Goal: Information Seeking & Learning: Learn about a topic

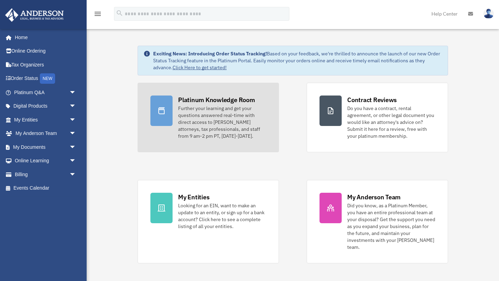
click at [237, 122] on div "Further your learning and get your questions answered real-time with direct acc…" at bounding box center [222, 122] width 88 height 35
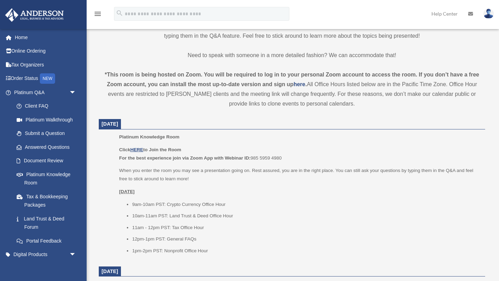
scroll to position [205, 0]
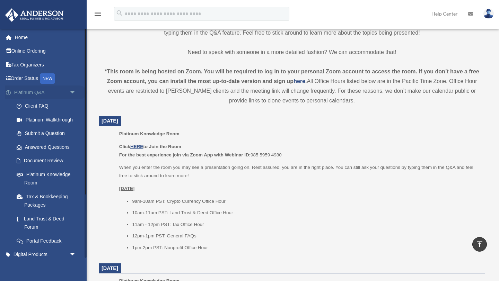
click at [70, 96] on span "arrow_drop_down" at bounding box center [76, 93] width 14 height 14
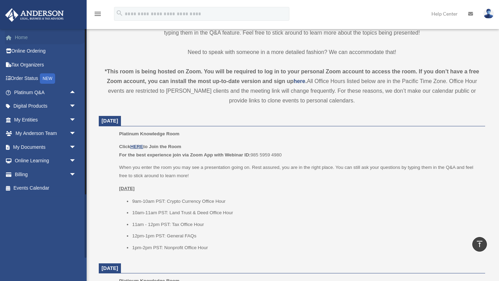
click at [25, 37] on link "Home" at bounding box center [46, 38] width 82 height 14
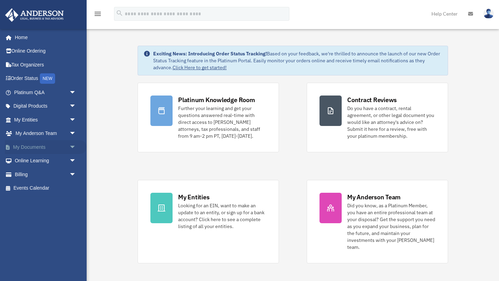
click at [70, 146] on span "arrow_drop_down" at bounding box center [76, 147] width 14 height 14
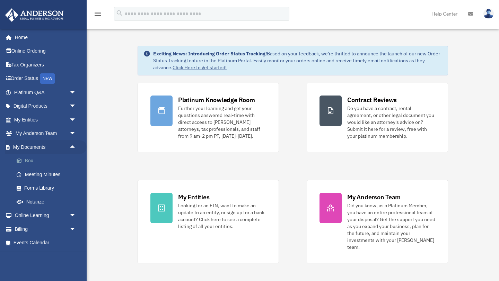
click at [28, 159] on link "Box" at bounding box center [48, 161] width 77 height 14
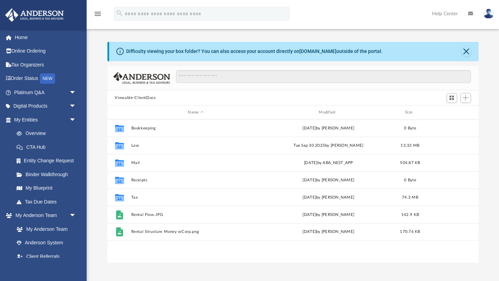
scroll to position [157, 371]
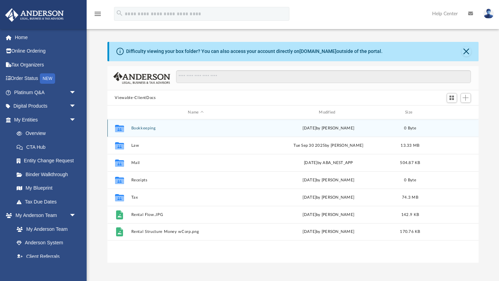
click at [181, 130] on div "Collaborated Folder Bookkeeping [DATE] by [PERSON_NAME] 0 Byte" at bounding box center [292, 128] width 371 height 17
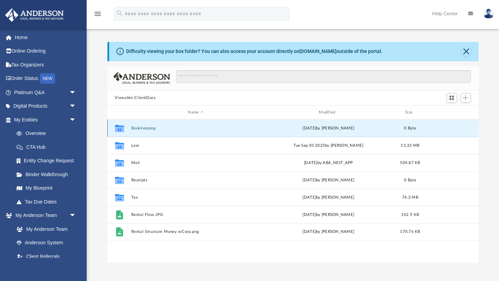
click at [146, 127] on button "Bookkeeping" at bounding box center [196, 128] width 130 height 5
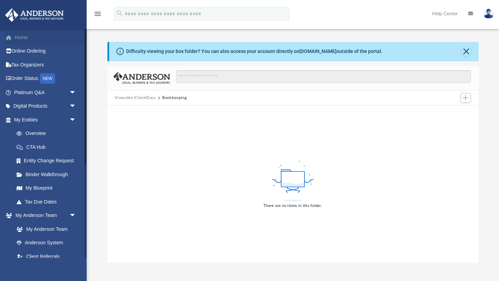
click at [29, 41] on link "Home" at bounding box center [46, 38] width 82 height 14
